Goal: Task Accomplishment & Management: Use online tool/utility

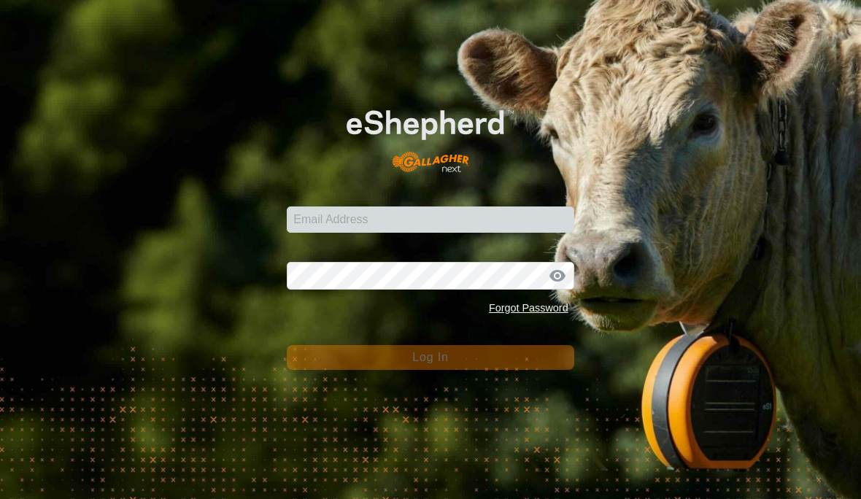
click at [511, 217] on input "Email Address" at bounding box center [430, 219] width 287 height 26
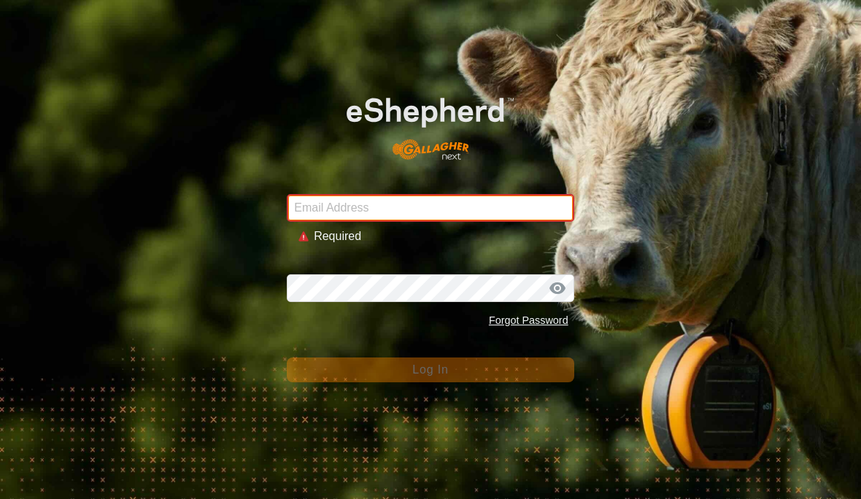
type input "[EMAIL_ADDRESS][DOMAIN_NAME]"
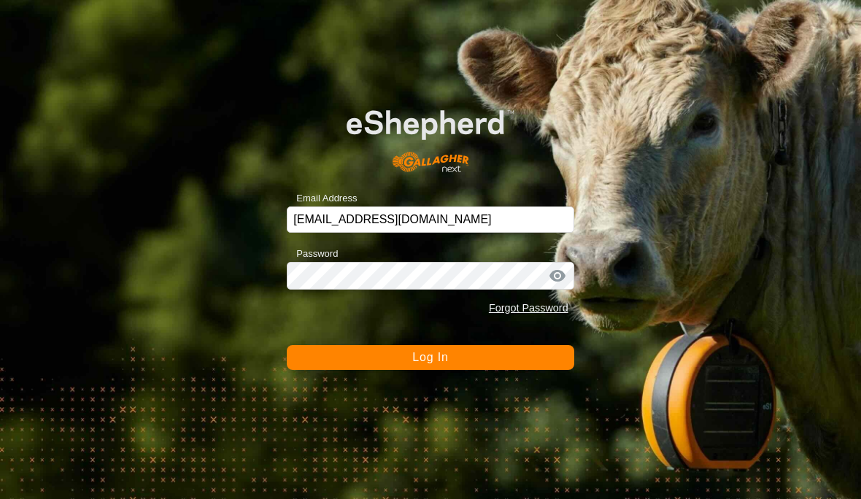
click at [417, 349] on button "Log In" at bounding box center [430, 357] width 287 height 25
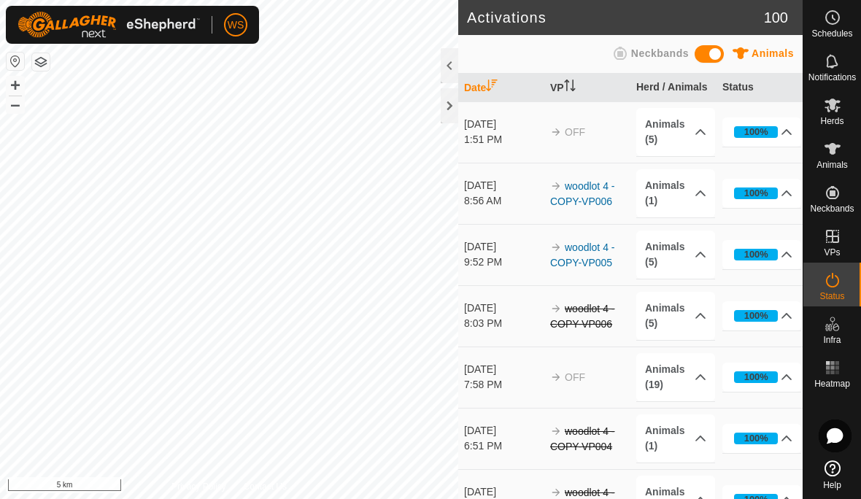
click at [839, 164] on span "Animals" at bounding box center [831, 165] width 31 height 9
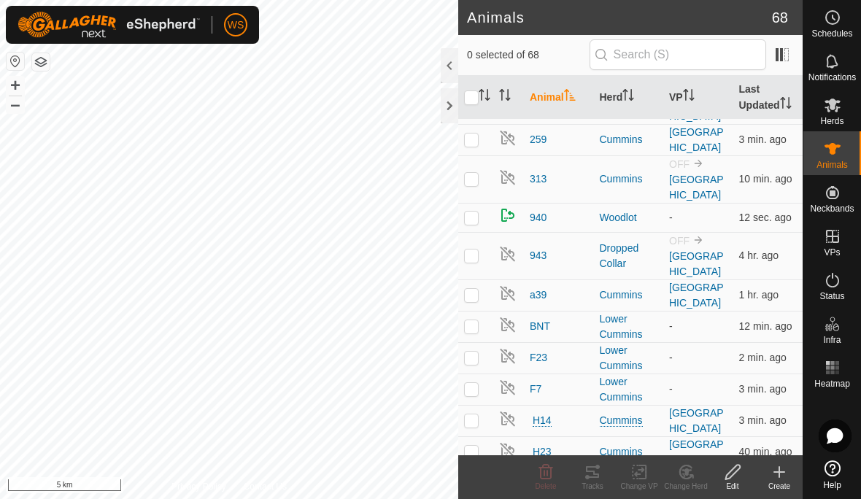
scroll to position [182, 0]
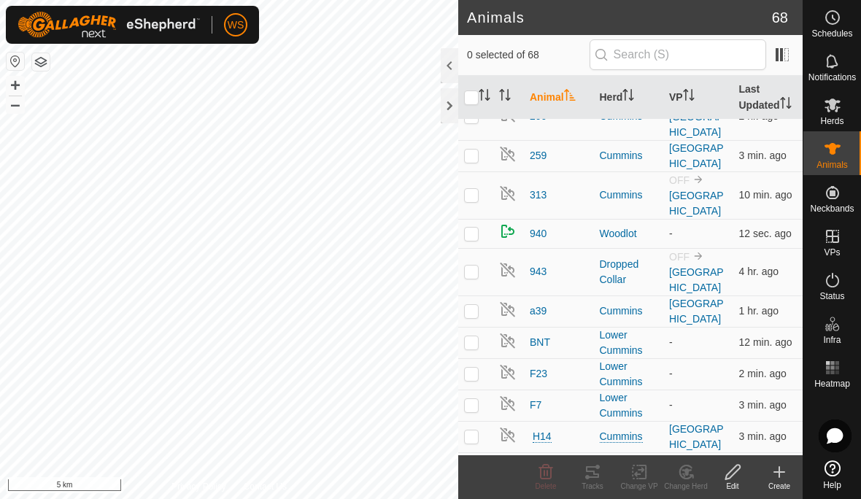
click at [477, 277] on p-checkbox at bounding box center [471, 272] width 15 height 12
checkbox input "true"
click at [598, 478] on icon at bounding box center [593, 472] width 18 height 18
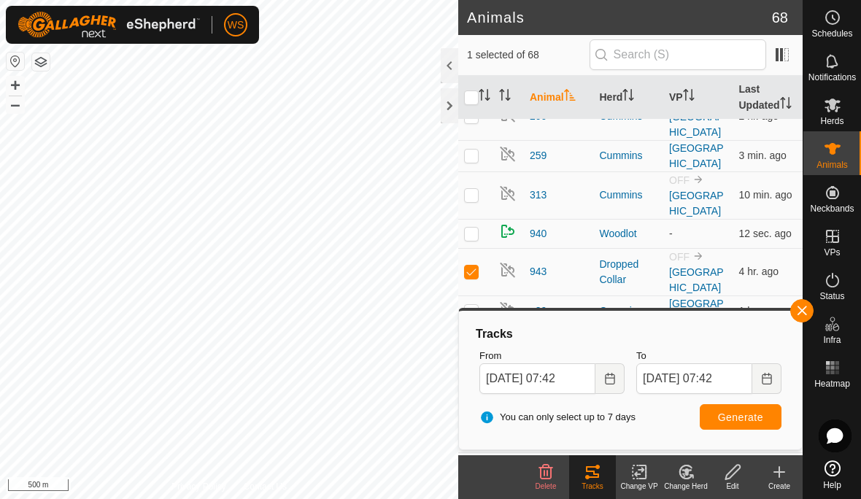
click at [611, 377] on icon "Choose Date" at bounding box center [610, 379] width 12 height 12
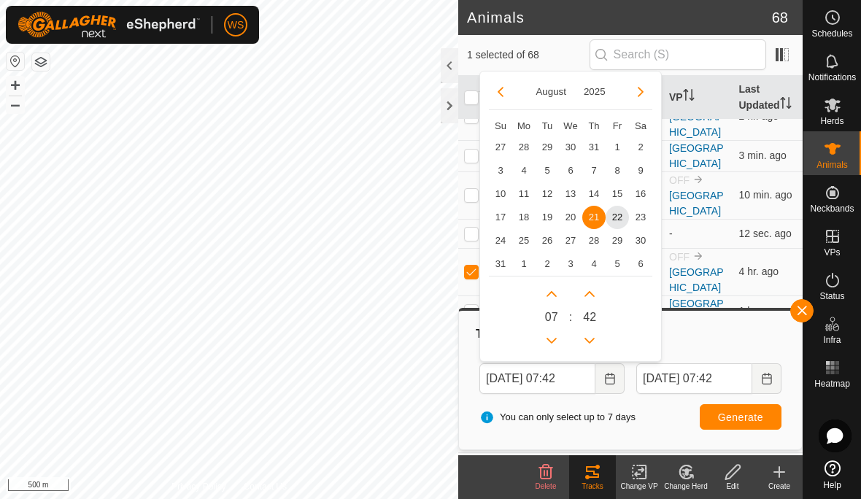
click at [531, 217] on span "18" at bounding box center [523, 217] width 23 height 23
type input "[DATE] 07:42"
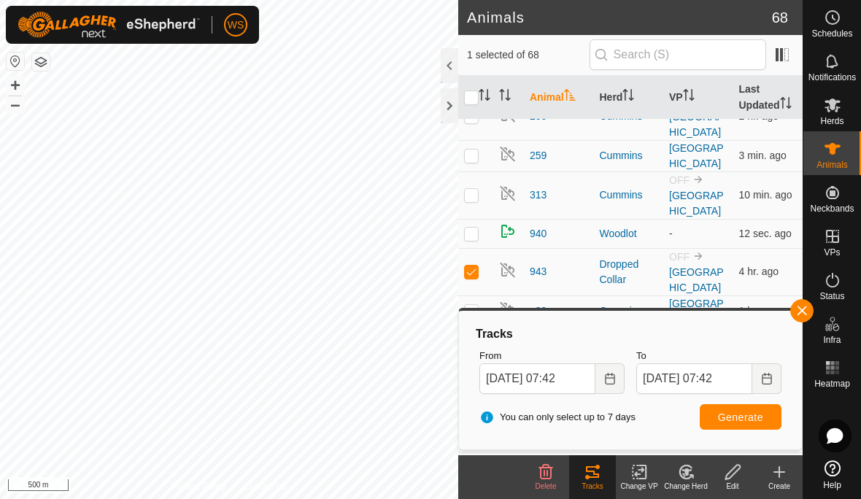
click at [755, 419] on span "Generate" at bounding box center [740, 418] width 45 height 12
click at [449, 107] on div at bounding box center [450, 105] width 18 height 35
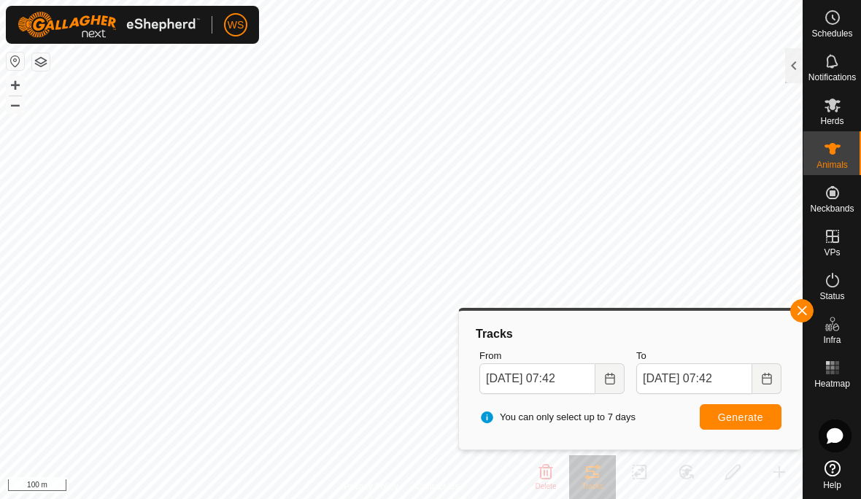
click at [803, 309] on span "button" at bounding box center [802, 311] width 12 height 12
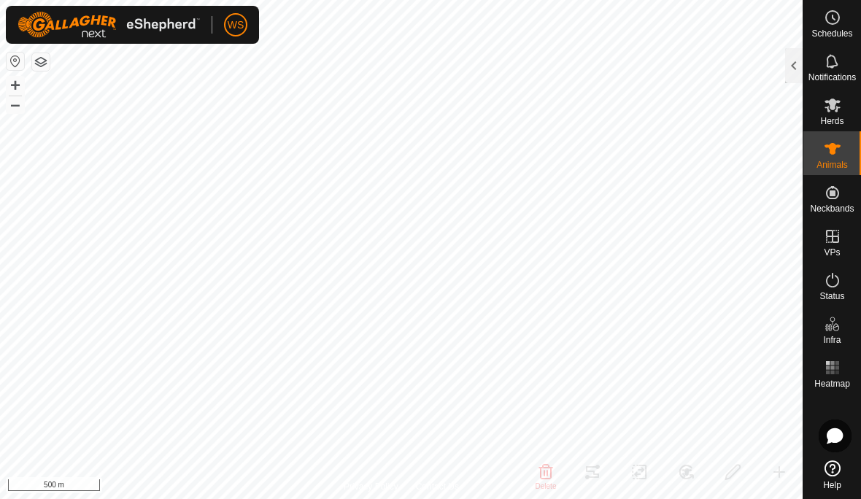
click at [798, 73] on div at bounding box center [794, 65] width 18 height 35
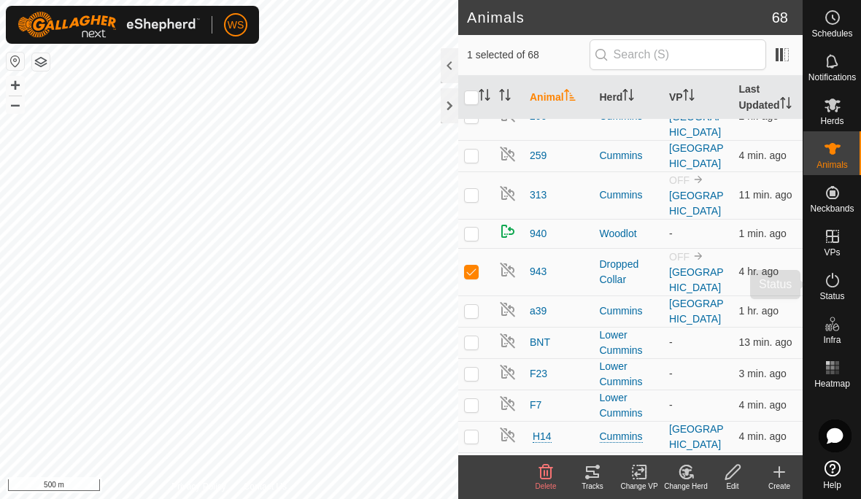
click at [838, 288] on icon at bounding box center [833, 280] width 18 height 18
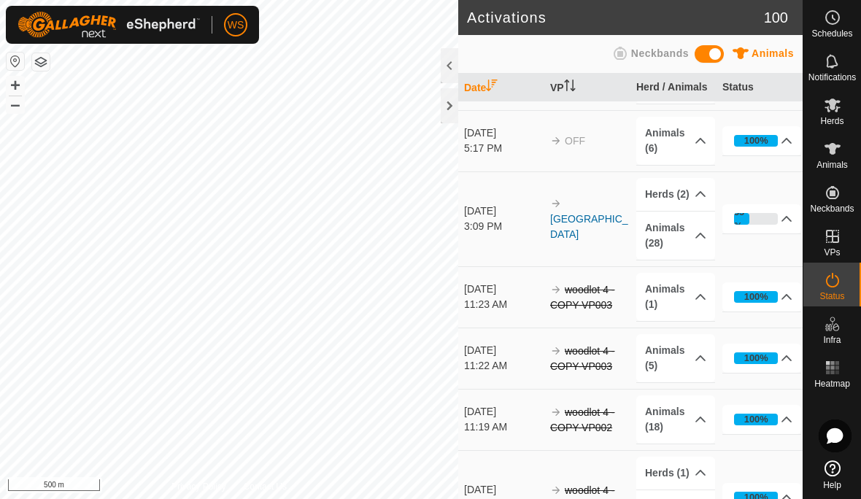
scroll to position [717, 0]
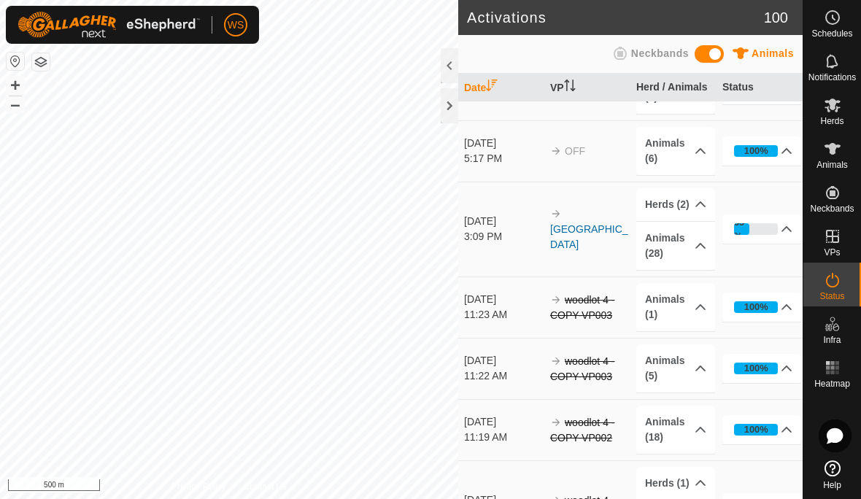
click at [696, 250] on icon at bounding box center [701, 246] width 12 height 12
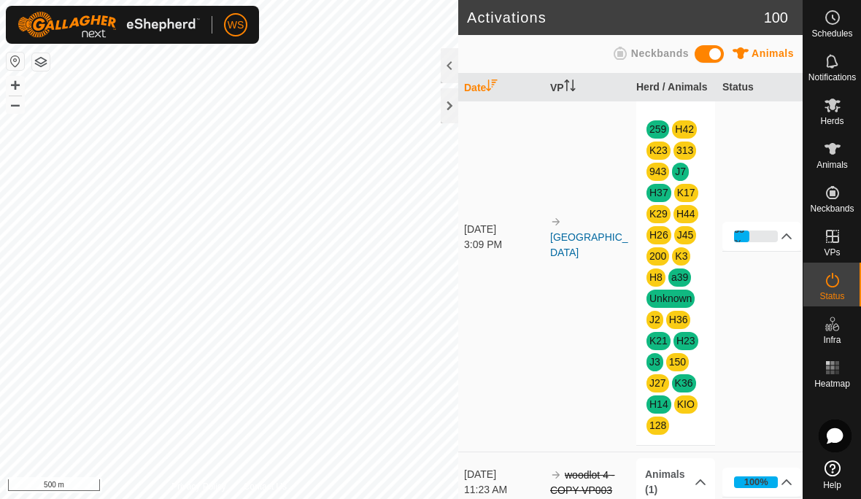
scroll to position [873, 0]
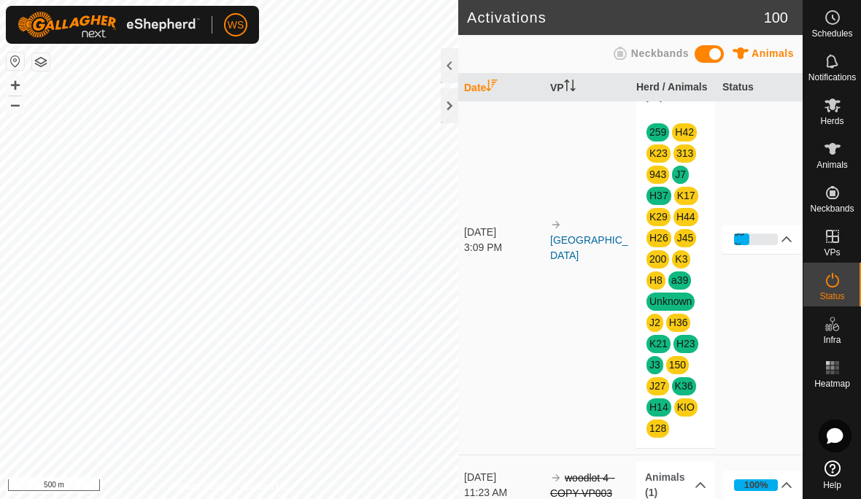
click at [782, 241] on icon at bounding box center [787, 239] width 10 height 6
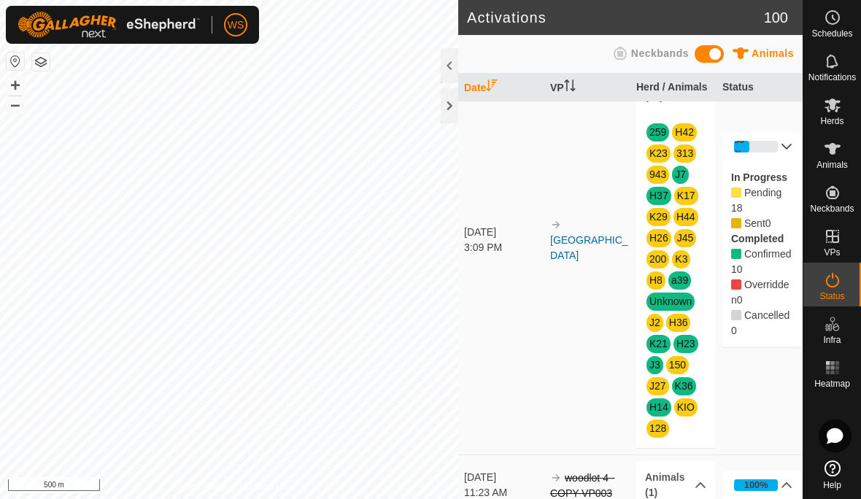
click at [779, 154] on p-accordion-header "35%" at bounding box center [761, 146] width 79 height 29
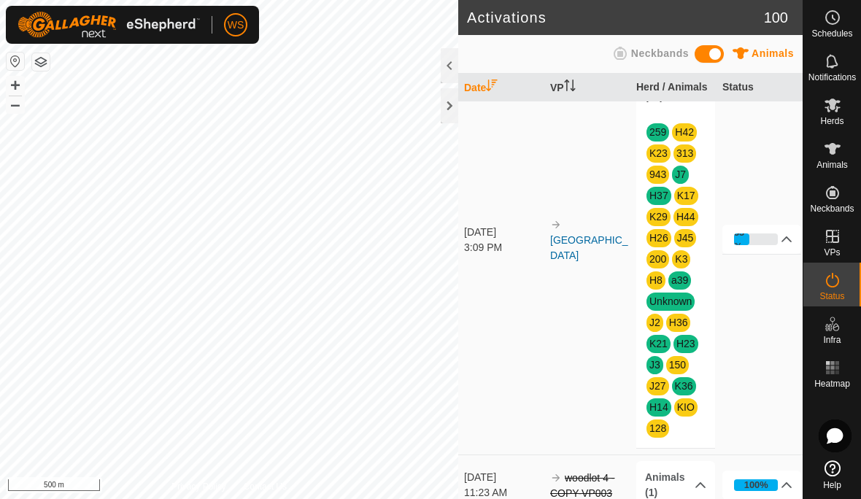
click at [455, 104] on div at bounding box center [450, 105] width 18 height 35
